Goal: Entertainment & Leisure: Consume media (video, audio)

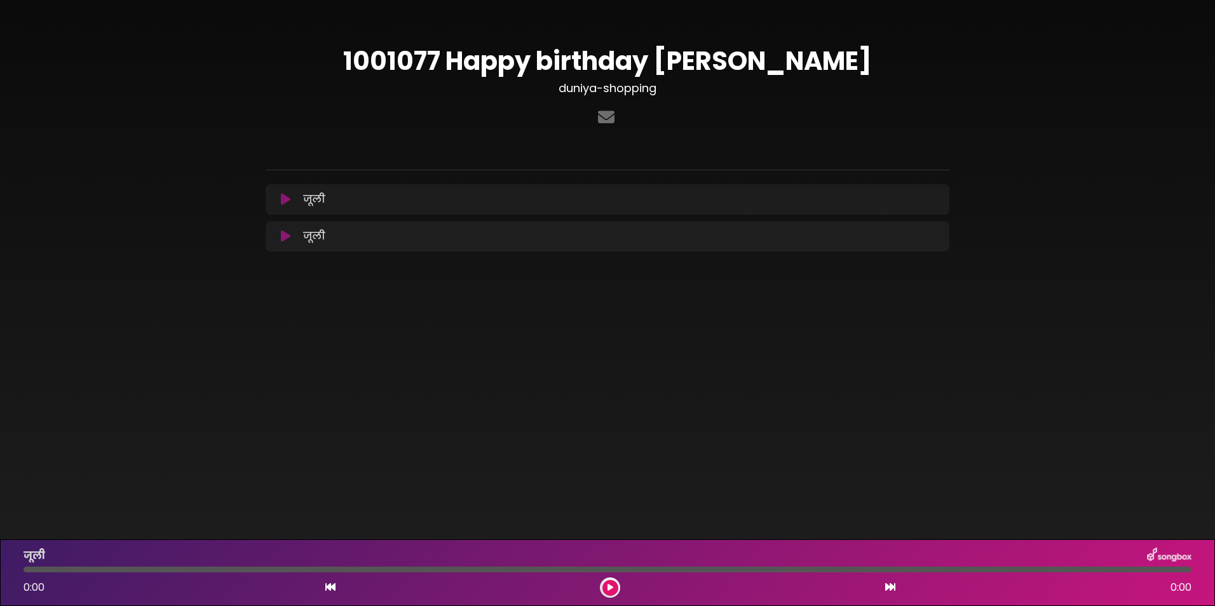
click at [283, 202] on icon at bounding box center [286, 199] width 10 height 13
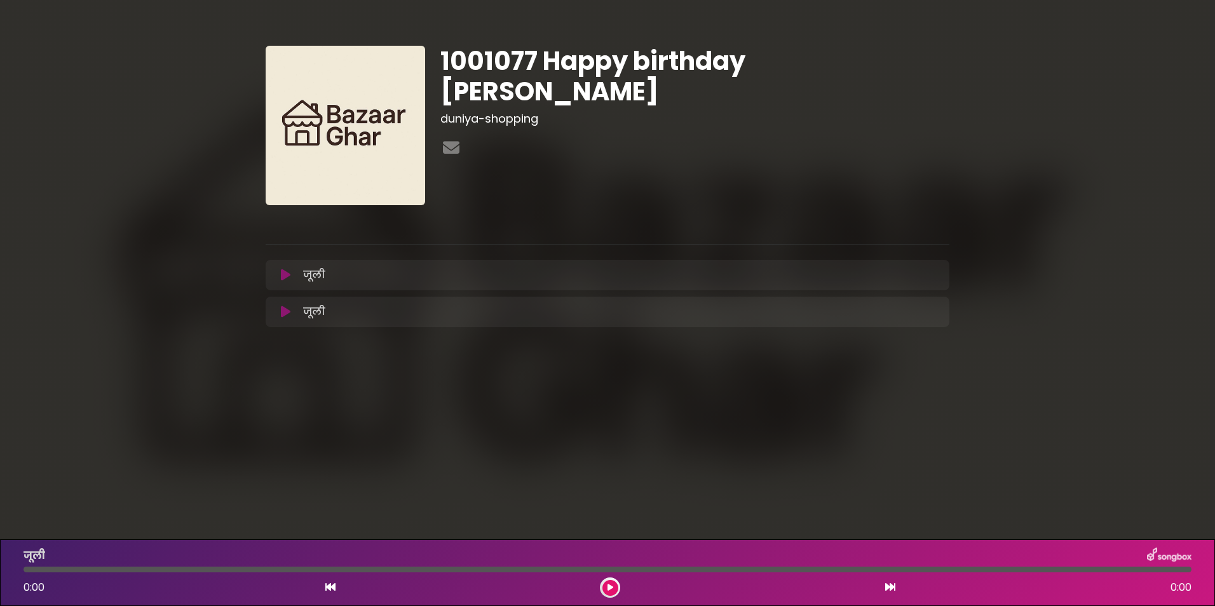
click at [288, 311] on icon at bounding box center [286, 312] width 10 height 13
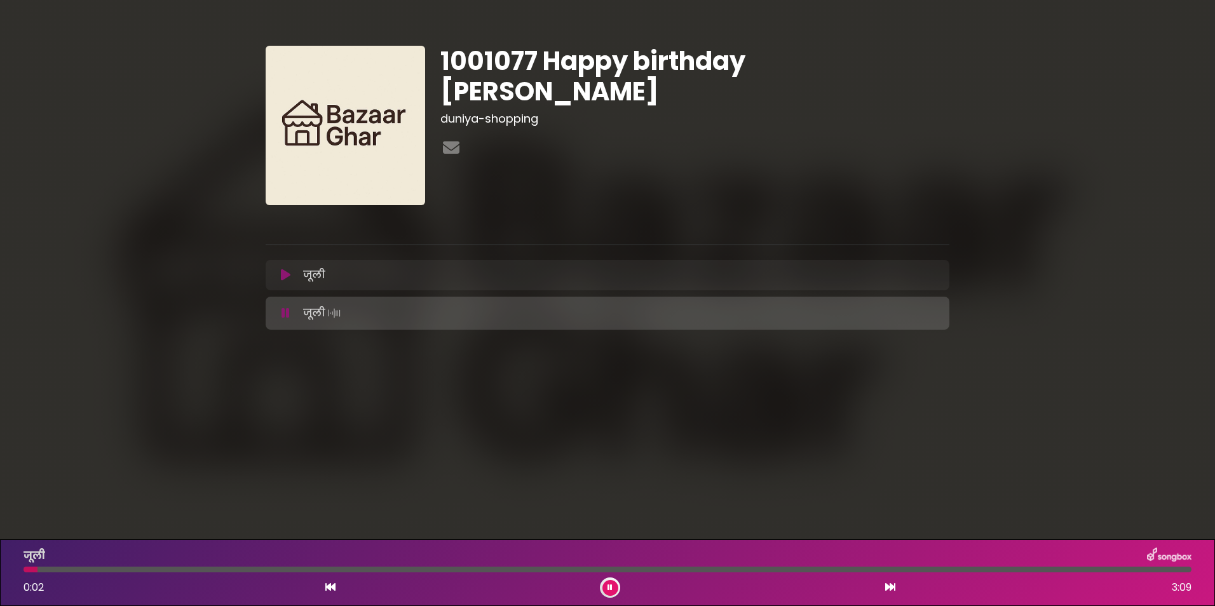
click at [163, 570] on div at bounding box center [608, 570] width 1168 height 6
click at [234, 567] on div at bounding box center [608, 570] width 1168 height 6
click at [281, 275] on icon at bounding box center [286, 275] width 10 height 13
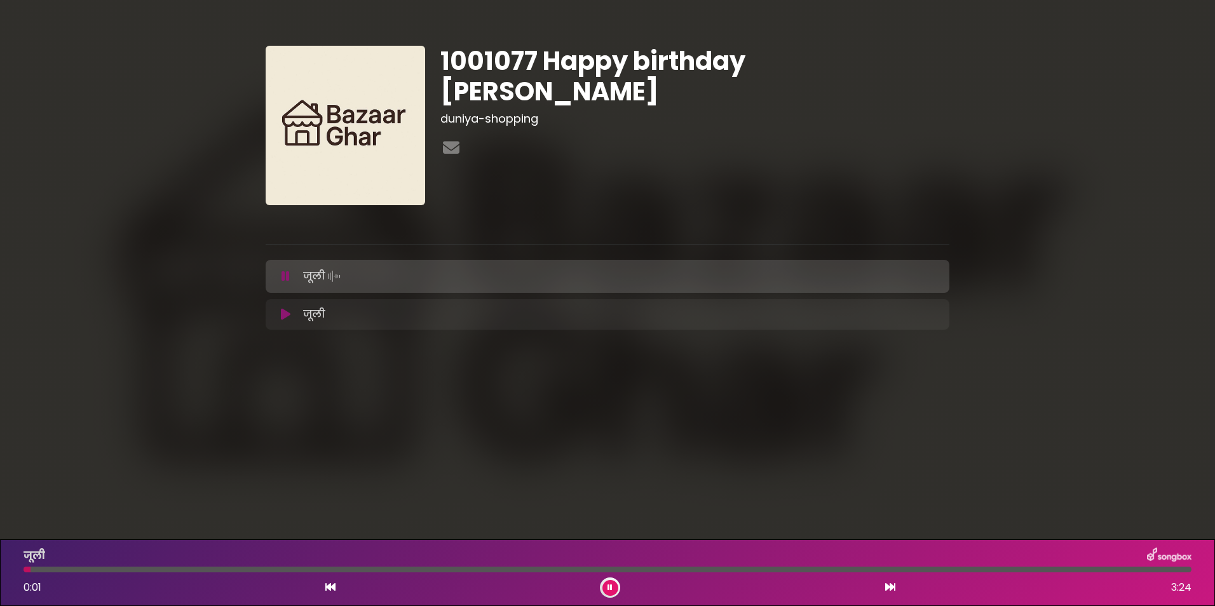
click at [57, 570] on div at bounding box center [608, 570] width 1168 height 6
click at [38, 570] on div at bounding box center [44, 570] width 41 height 6
click at [1110, 568] on div at bounding box center [608, 570] width 1168 height 6
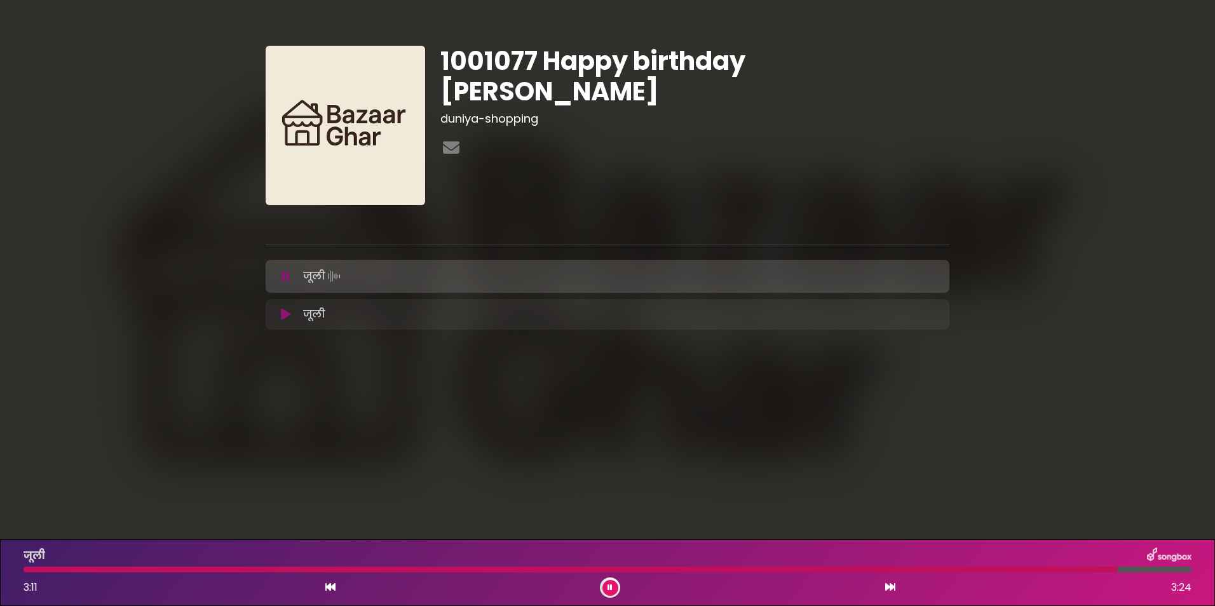
click at [1138, 568] on div at bounding box center [608, 570] width 1168 height 6
click at [1060, 568] on div at bounding box center [585, 570] width 1123 height 6
click at [1025, 570] on div at bounding box center [550, 570] width 1052 height 6
click at [281, 315] on icon at bounding box center [286, 314] width 10 height 13
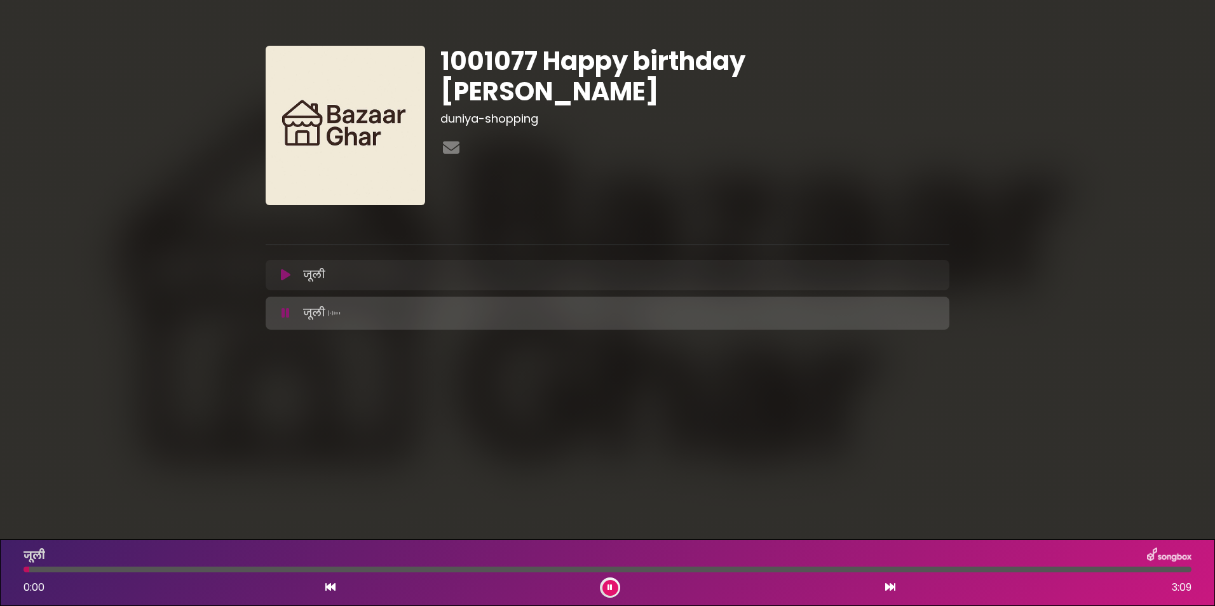
click at [998, 568] on div at bounding box center [608, 570] width 1168 height 6
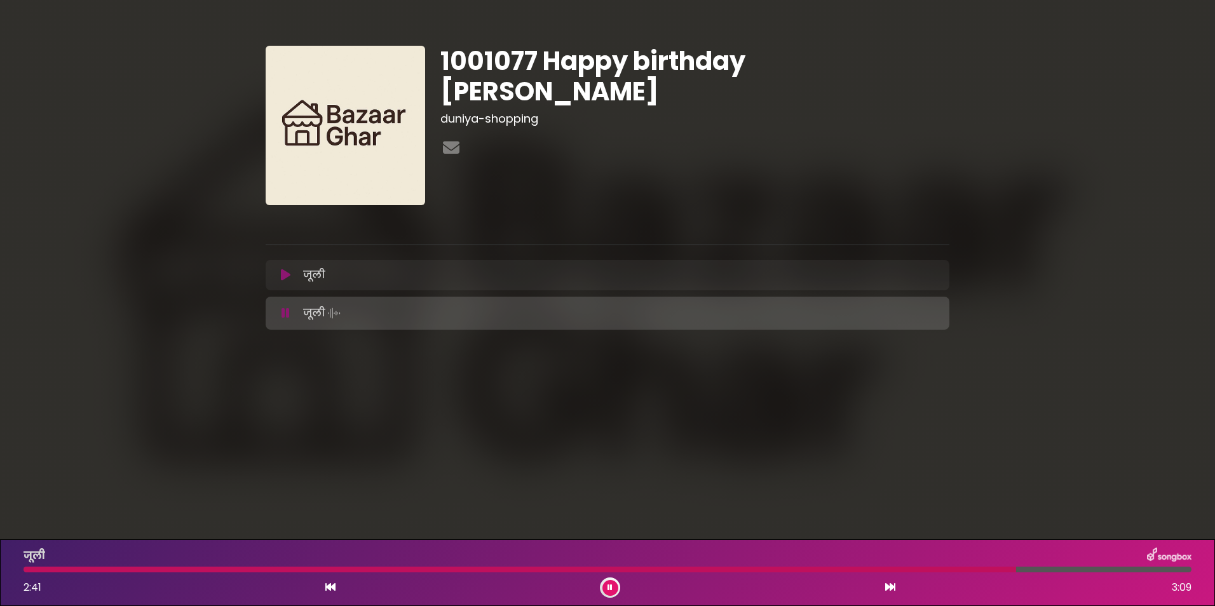
click at [1046, 569] on div at bounding box center [608, 570] width 1168 height 6
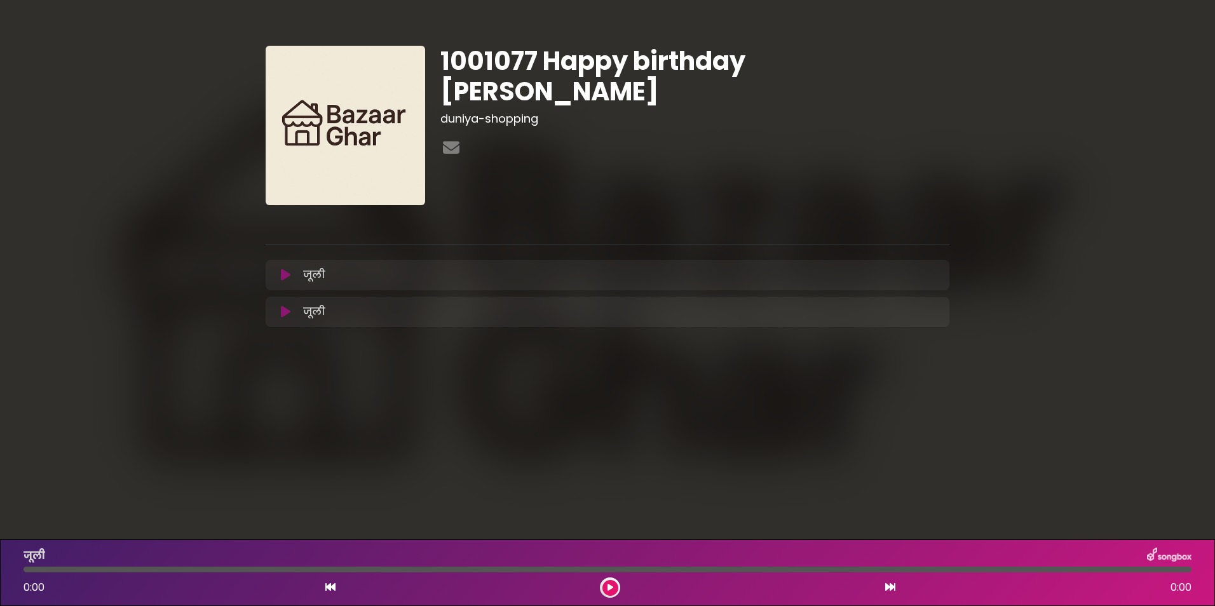
click at [287, 311] on icon at bounding box center [286, 312] width 10 height 13
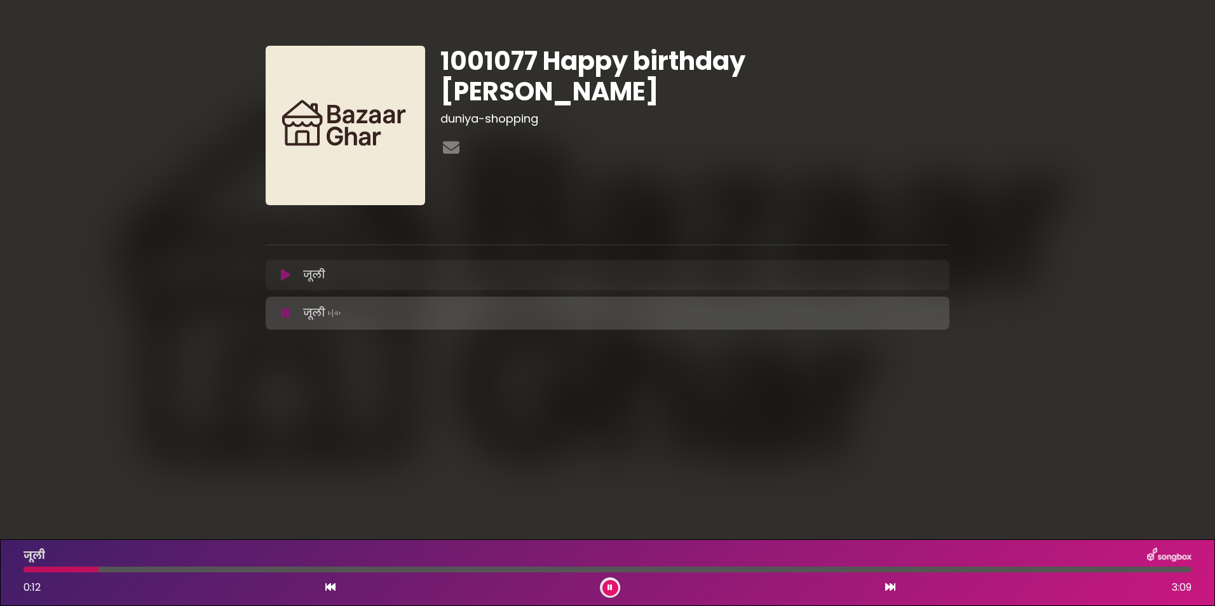
click at [608, 583] on button at bounding box center [611, 588] width 16 height 16
